Goal: Find specific page/section: Find specific page/section

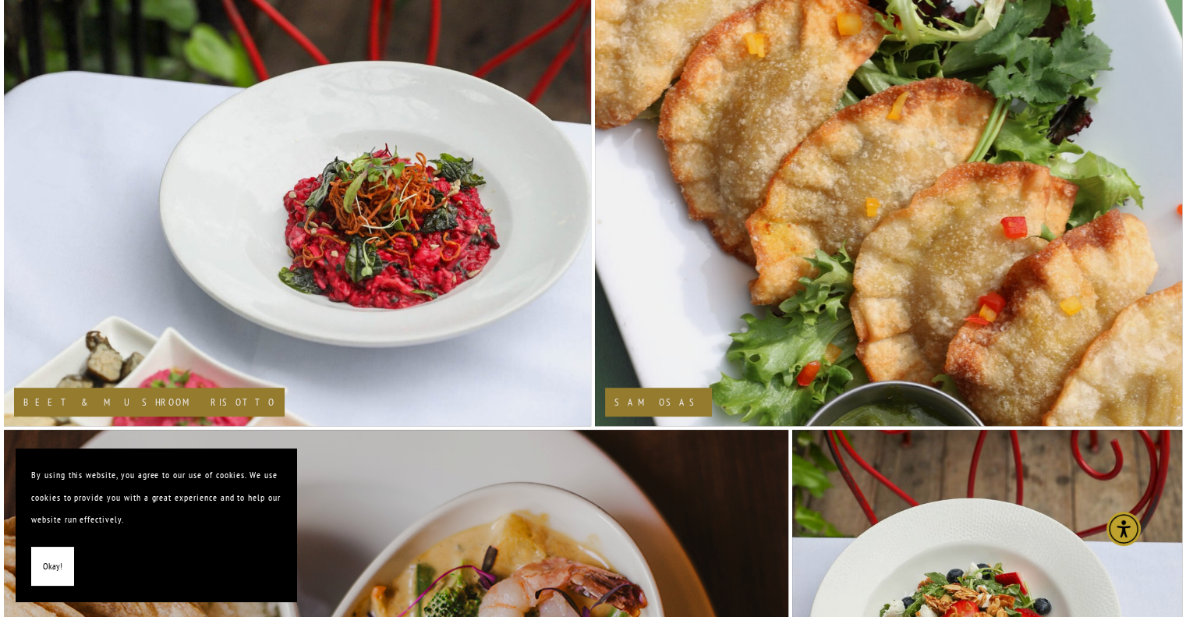
scroll to position [889, 0]
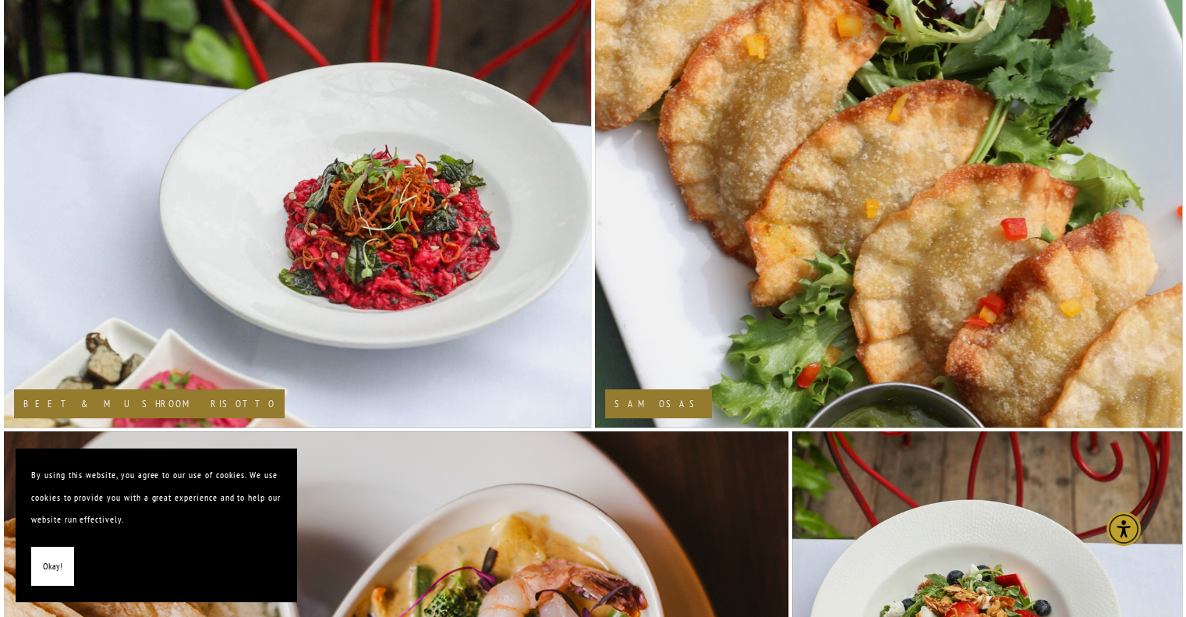
click at [41, 571] on button "Okay!" at bounding box center [52, 567] width 43 height 40
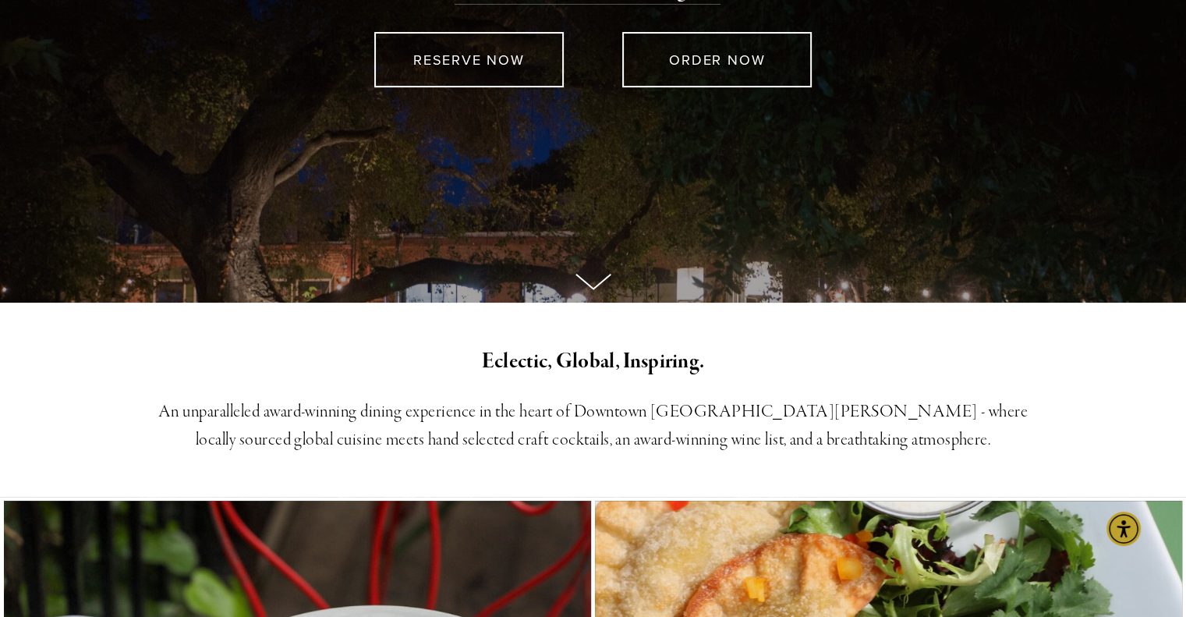
scroll to position [0, 0]
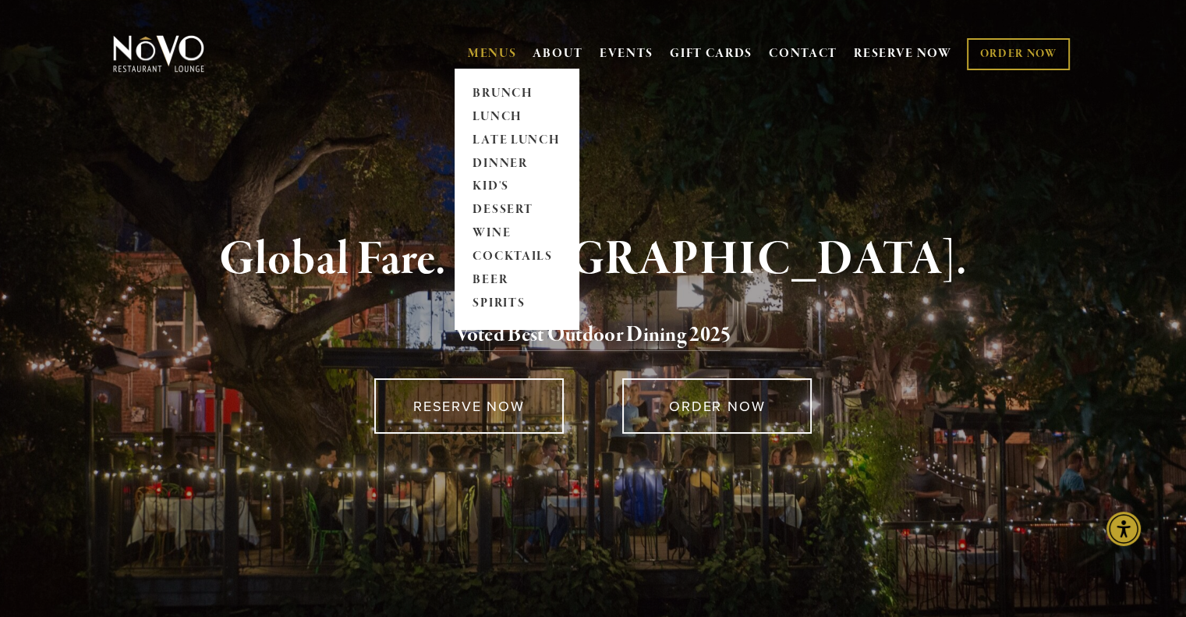
click at [496, 51] on link "MENUS" at bounding box center [492, 54] width 49 height 16
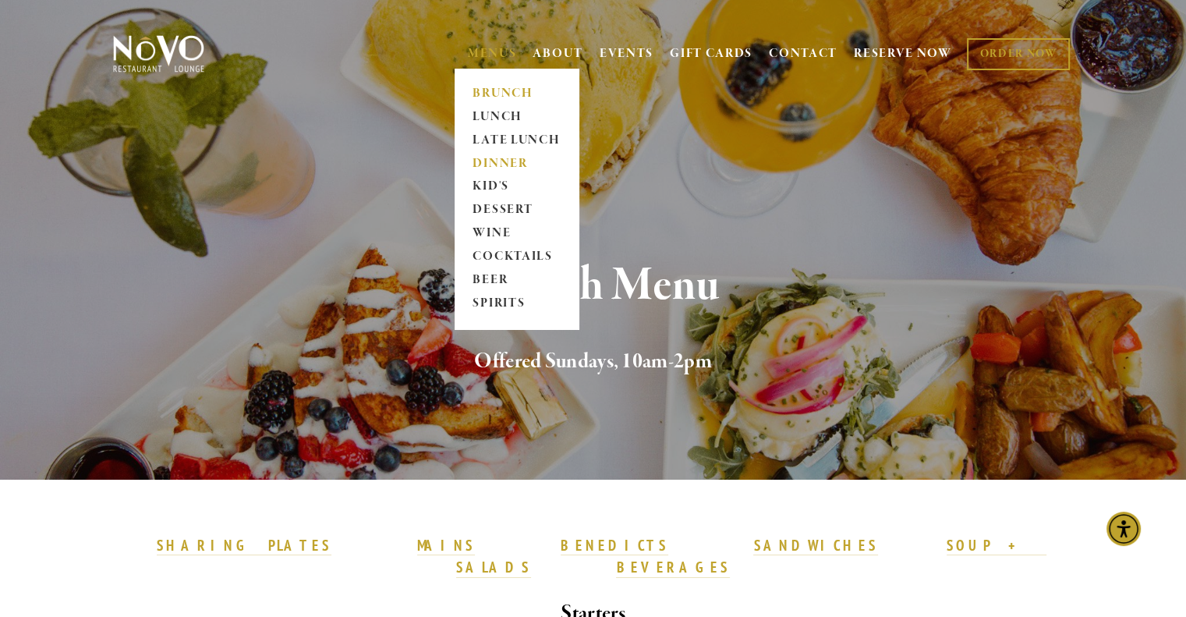
click at [487, 162] on link "DINNER" at bounding box center [516, 163] width 97 height 23
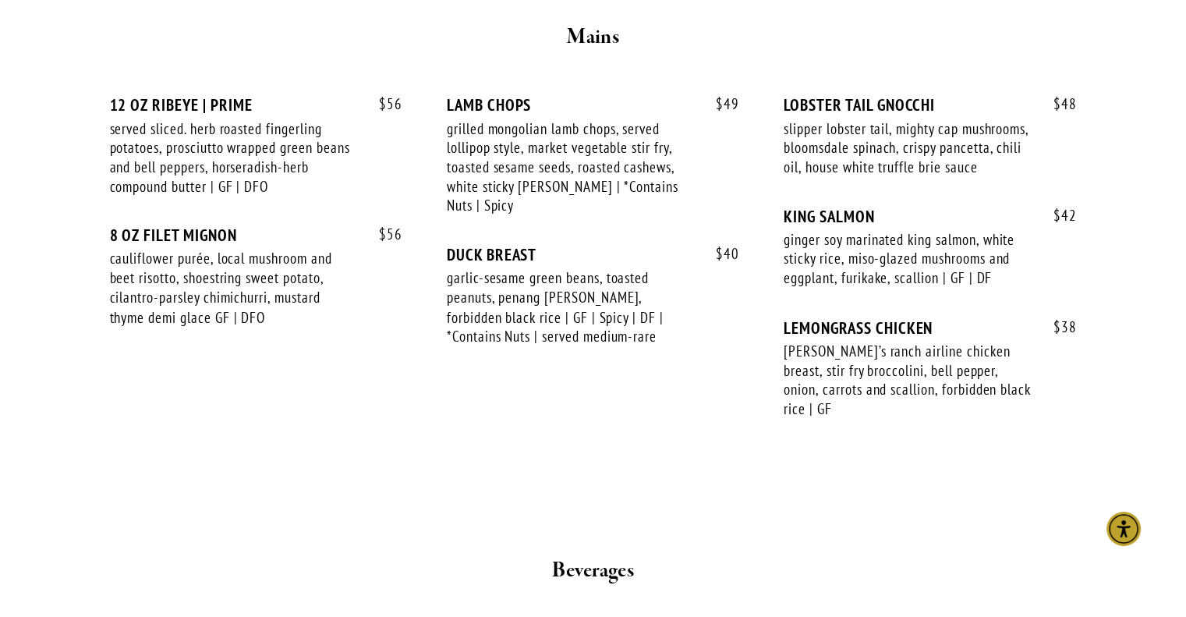
scroll to position [2629, 0]
